Goal: Information Seeking & Learning: Learn about a topic

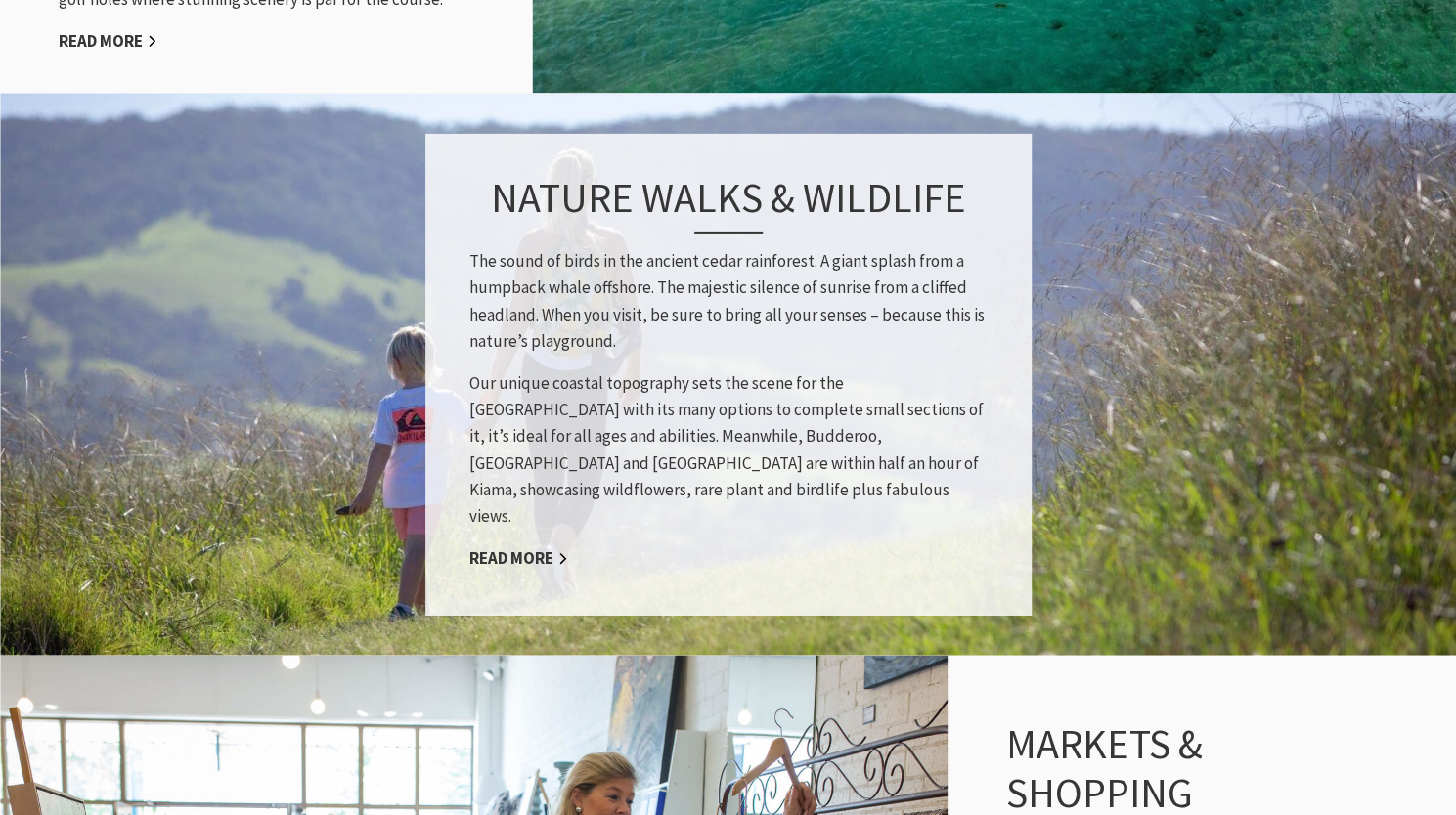
scroll to position [2550, 0]
click at [537, 547] on link "Read More" at bounding box center [518, 557] width 98 height 23
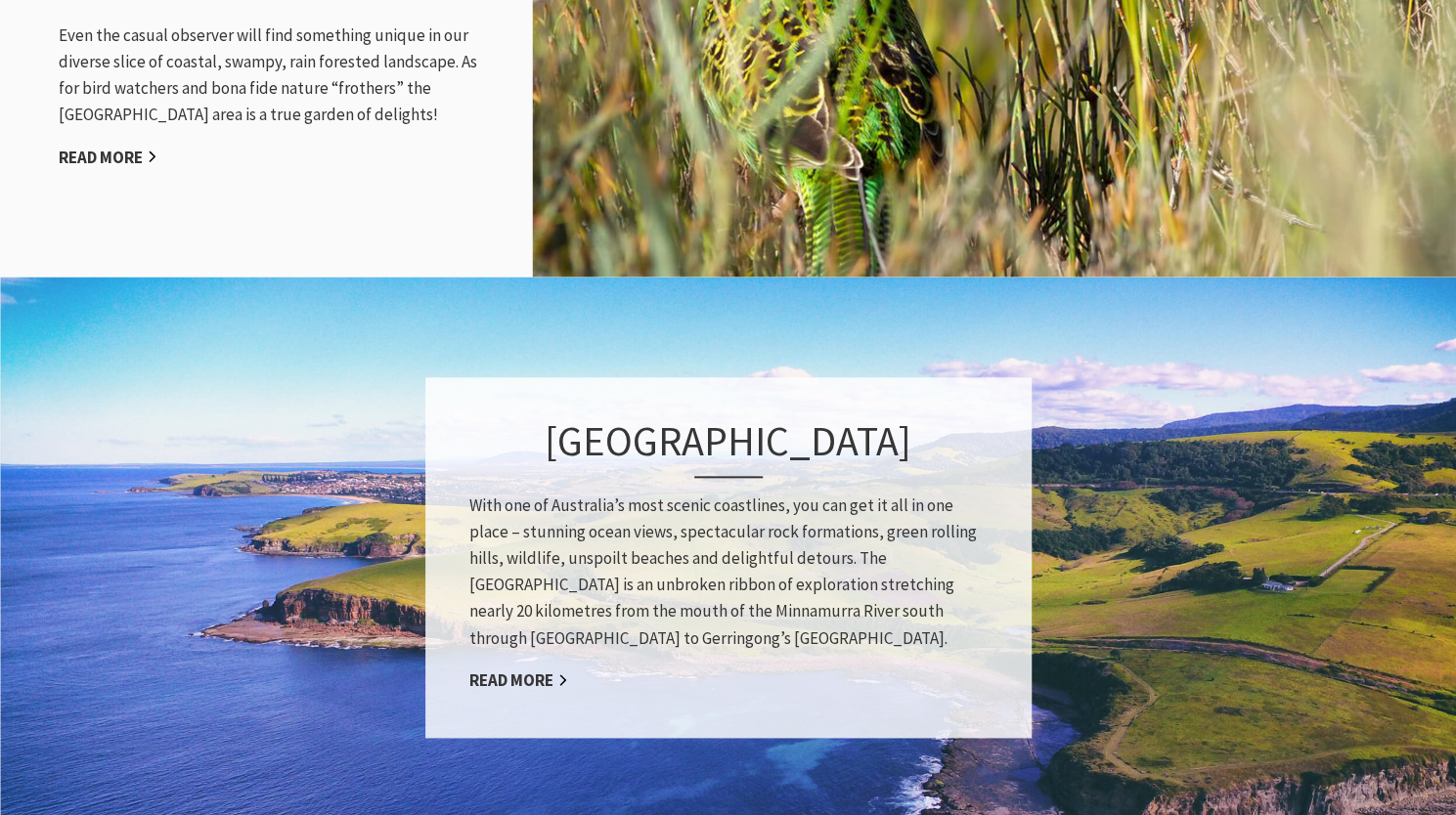
scroll to position [2529, 0]
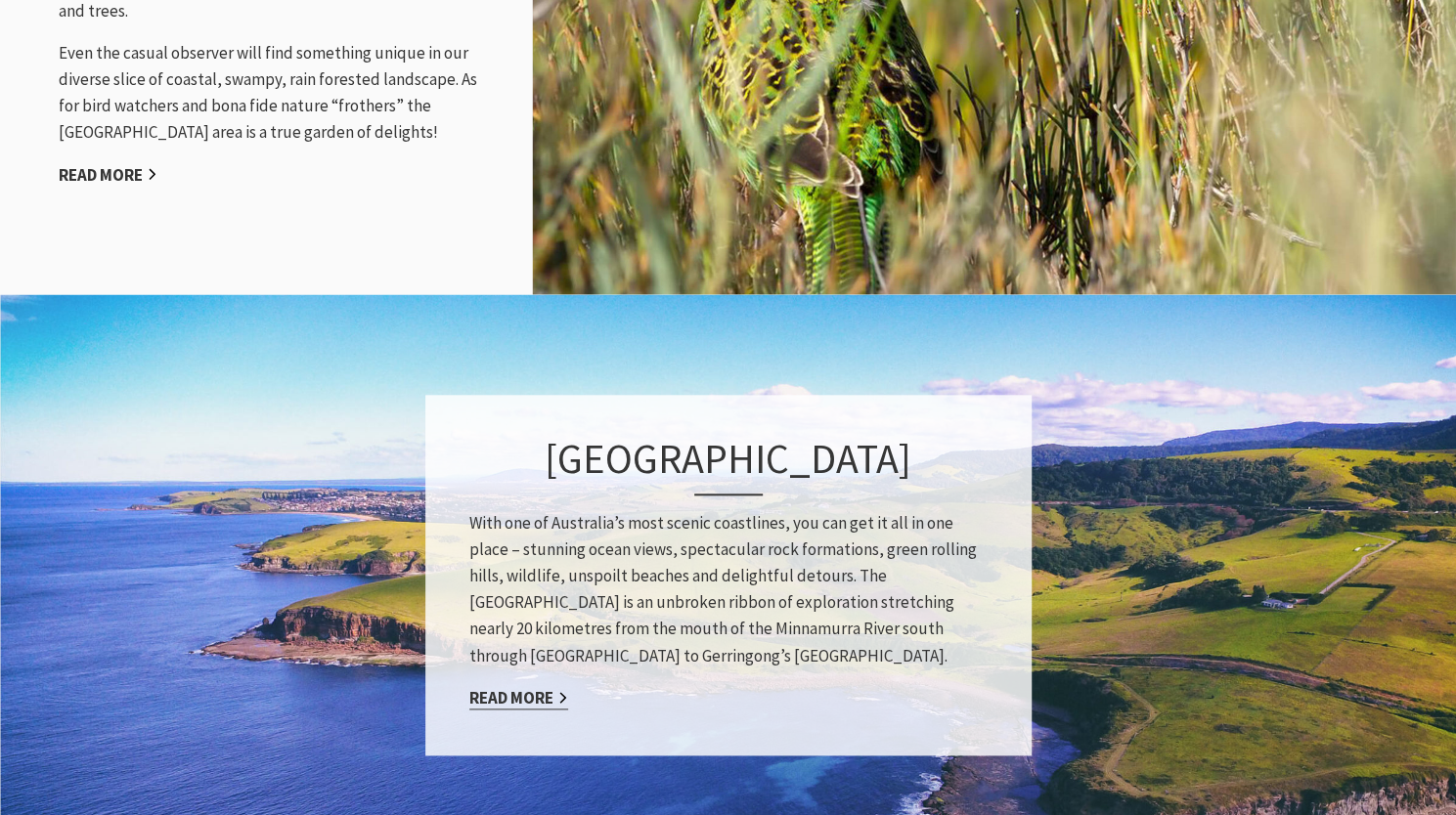
click at [532, 695] on link "Read More" at bounding box center [518, 698] width 98 height 23
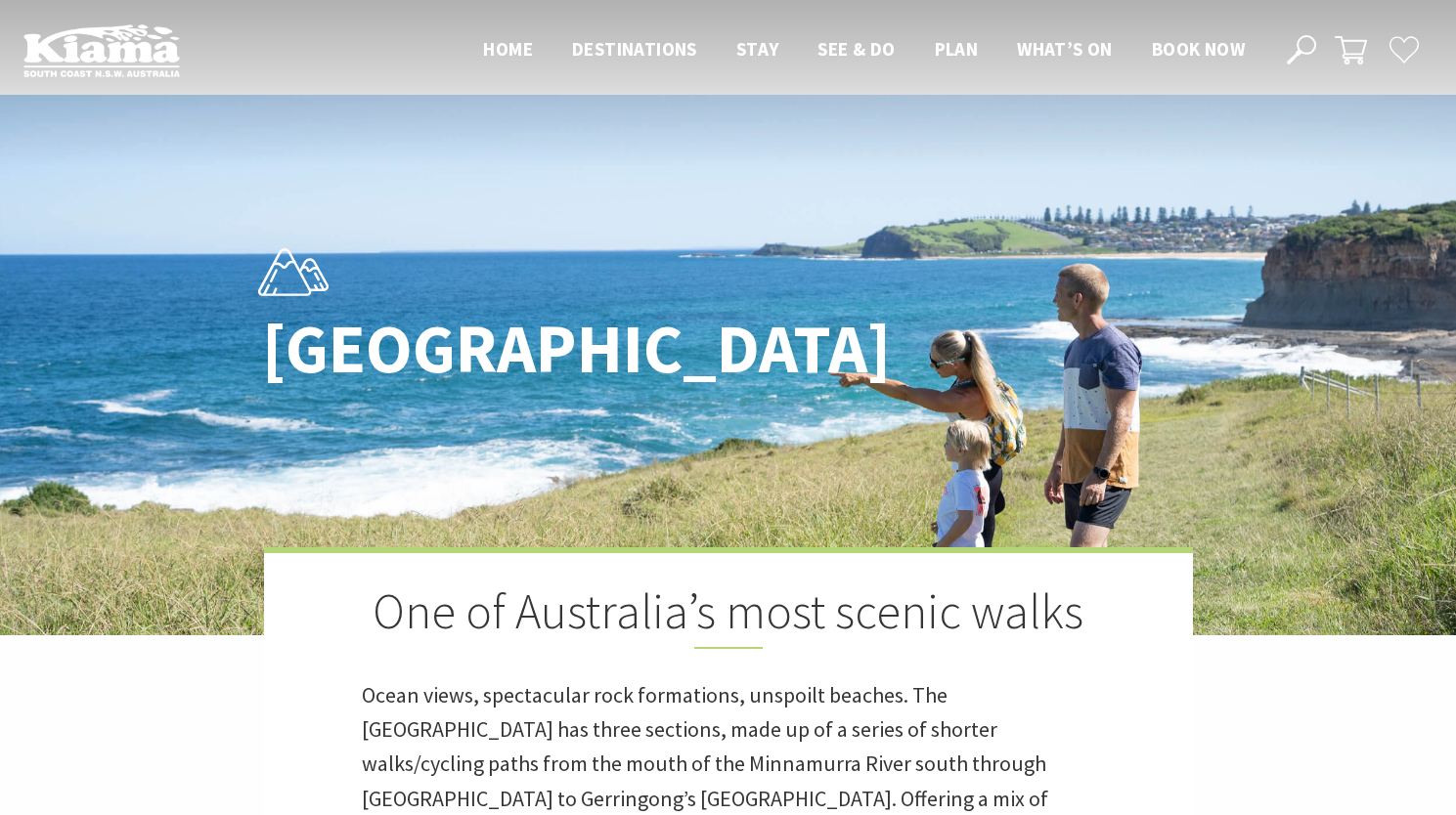
scroll to position [411, 0]
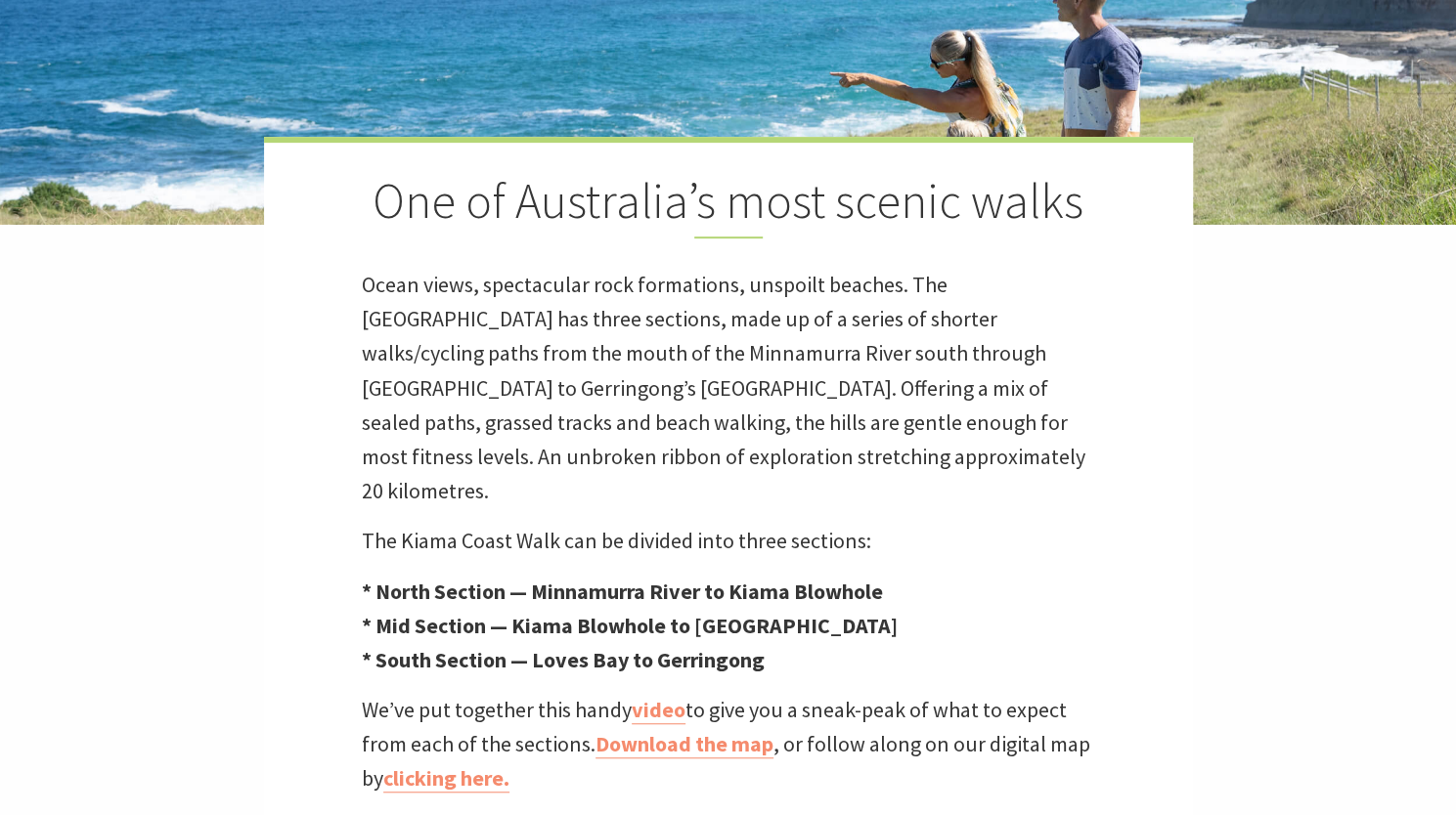
click at [876, 584] on p "* North Section — Minnamurra River to Kiama Blowhole * Mid Section — Kiama Blow…" at bounding box center [728, 626] width 733 height 103
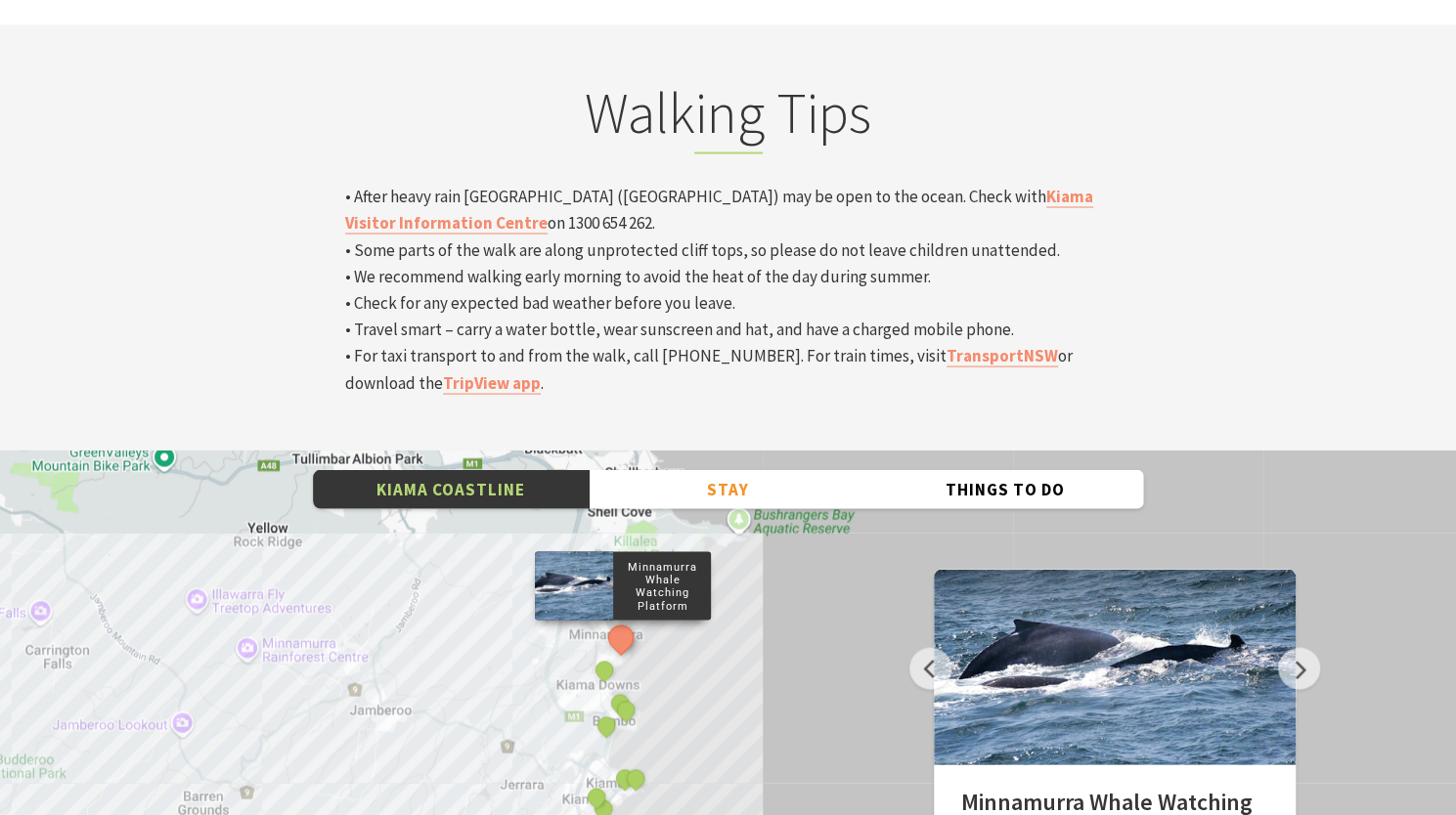
scroll to position [6430, 0]
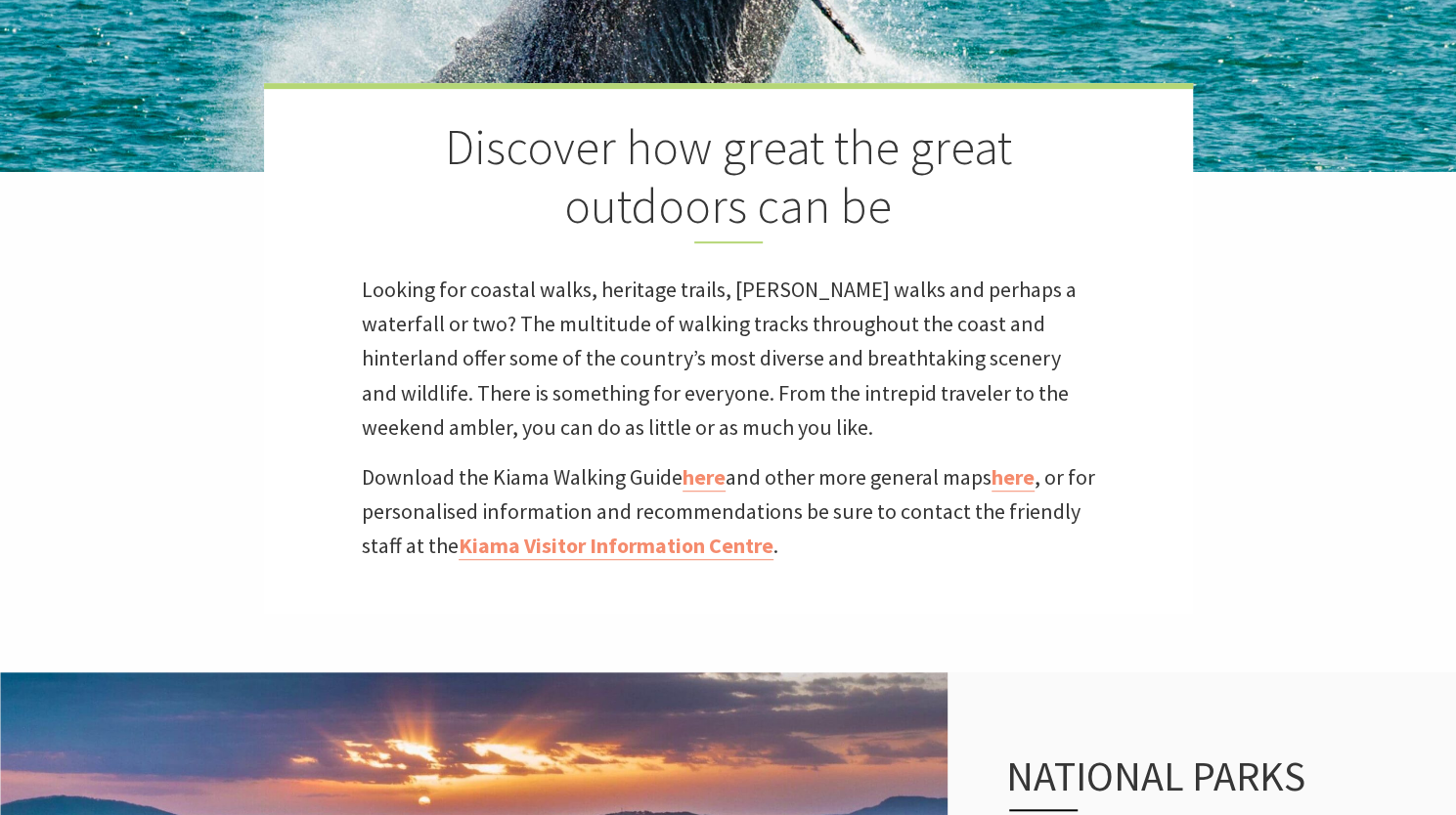
scroll to position [237, 0]
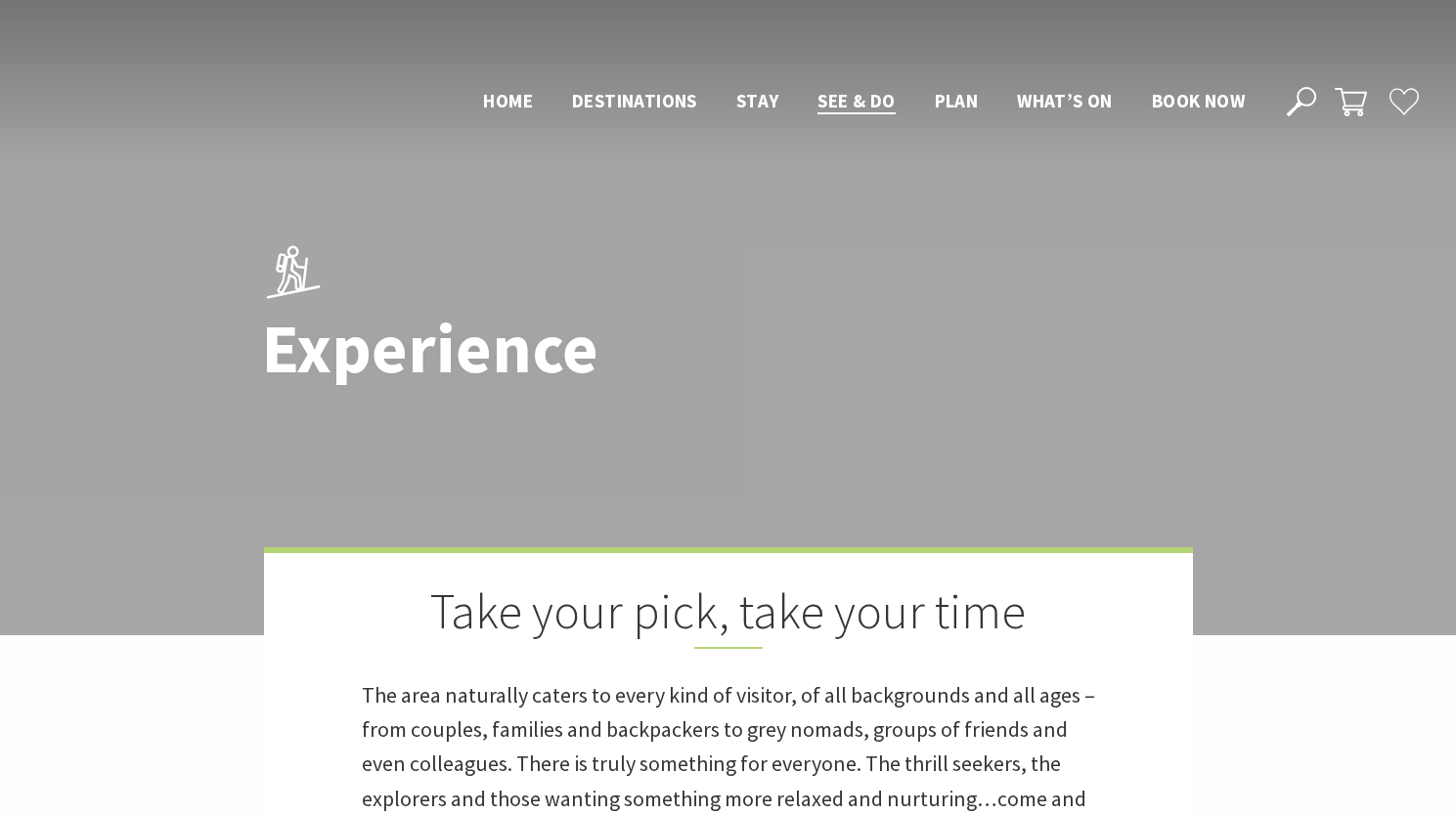
scroll to position [2550, 0]
